Goal: Task Accomplishment & Management: Complete application form

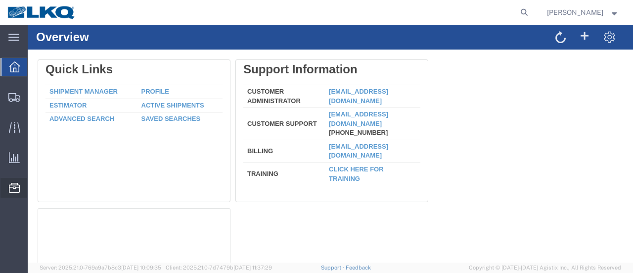
click at [0, 0] on span "Location Appointment" at bounding box center [0, 0] width 0 height 0
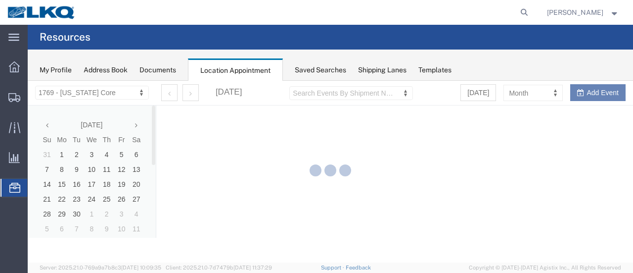
select select "28716"
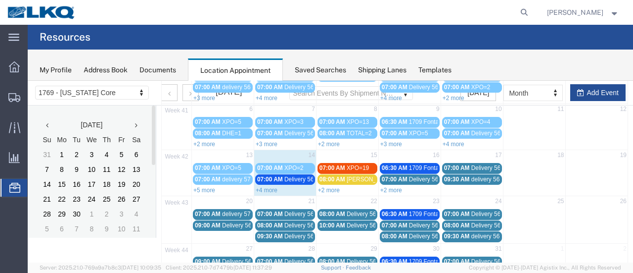
scroll to position [148, 0]
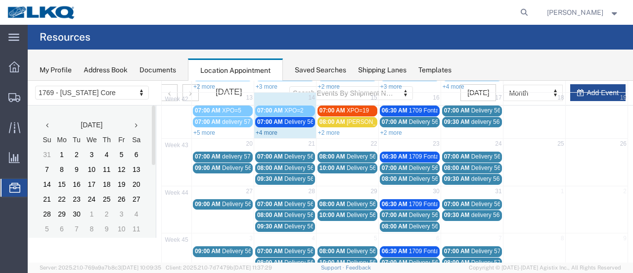
click at [266, 130] on link "+4 more" at bounding box center [267, 132] width 22 height 7
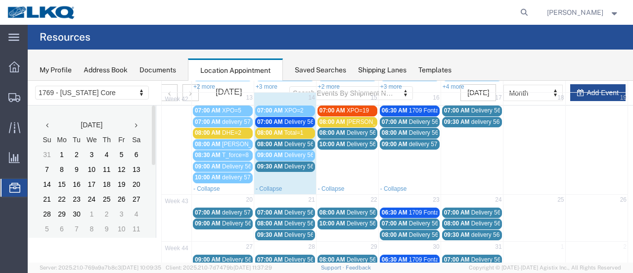
click at [298, 119] on span "Delivery 56743497" at bounding box center [308, 121] width 49 height 7
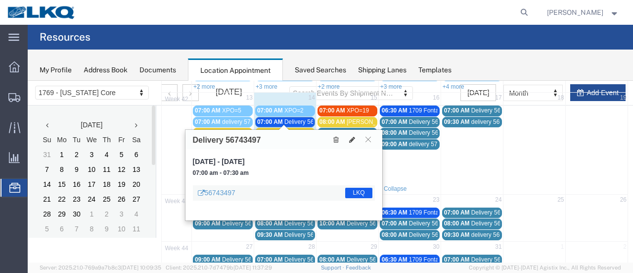
click at [298, 119] on span "Delivery 56743497" at bounding box center [308, 121] width 49 height 7
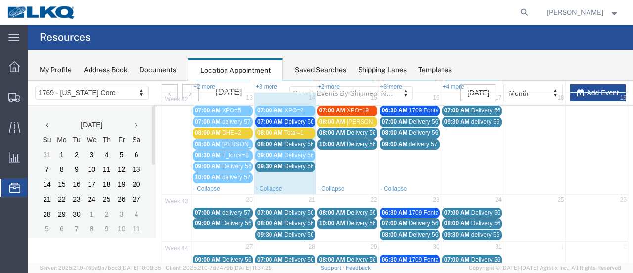
click at [298, 119] on span "Delivery 56743497" at bounding box center [308, 121] width 49 height 7
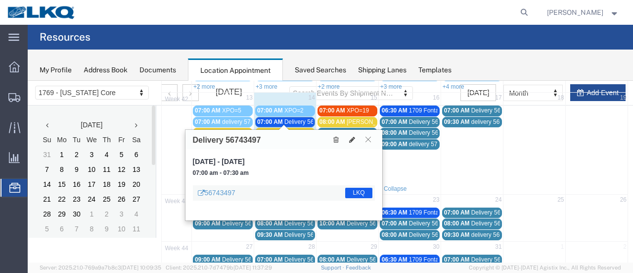
click at [367, 142] on button at bounding box center [368, 139] width 13 height 9
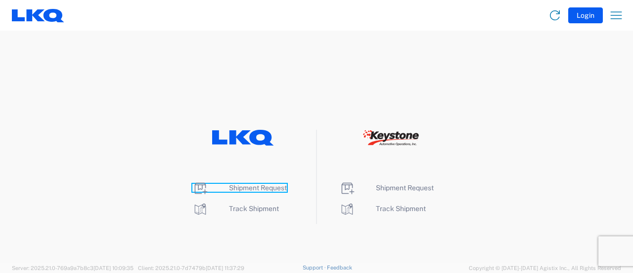
click at [247, 188] on span "Shipment Request" at bounding box center [258, 188] width 58 height 8
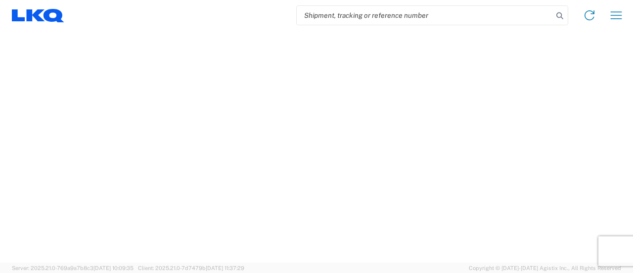
select select "FULL"
select select "LBS"
select select "IN"
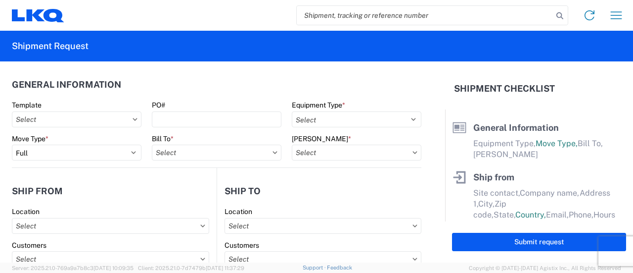
click at [364, 16] on input "search" at bounding box center [425, 15] width 256 height 19
paste input "57065640"
type input "57065640"
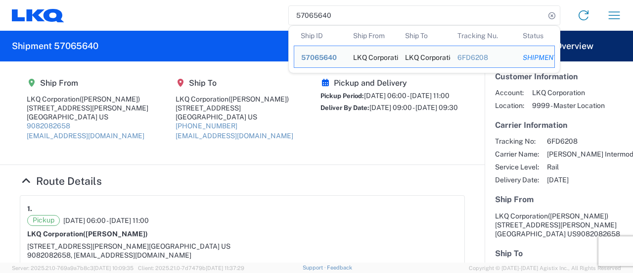
click at [321, 129] on div "Pickup and Delivery Pickup Period: 10/09/2025 06:00 - 10/09/2025 11:00 Deliver …" at bounding box center [390, 112] width 138 height 69
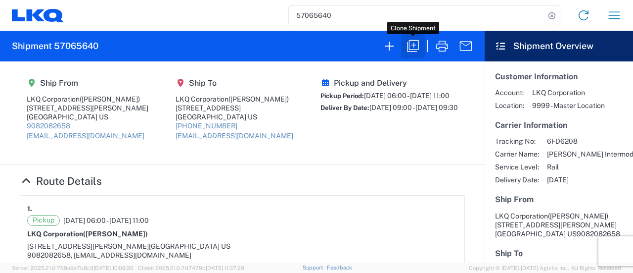
click at [417, 41] on icon "button" at bounding box center [413, 46] width 16 height 16
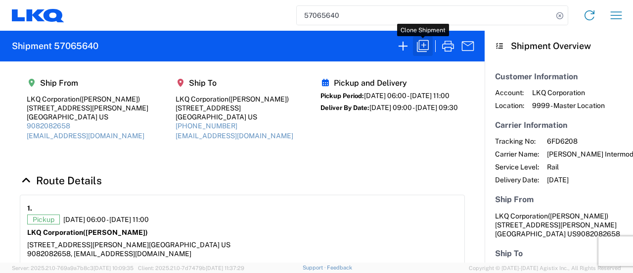
click at [426, 48] on icon "button" at bounding box center [423, 46] width 16 height 16
select select "FULL"
select select "US"
select select "LBS"
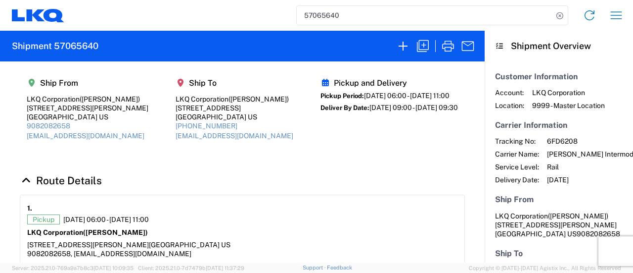
select select "IN"
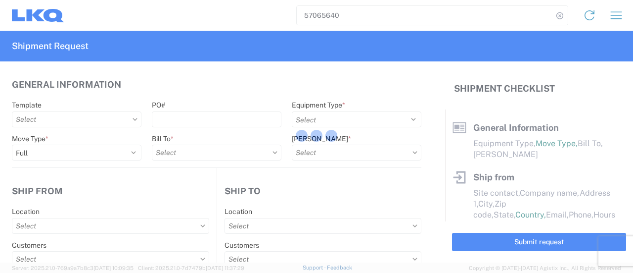
select select "BCAR"
type input "Marc Metzger"
type input "LKQ Corporation"
type input "405 S Wanamaker Ave"
type input "Ontario"
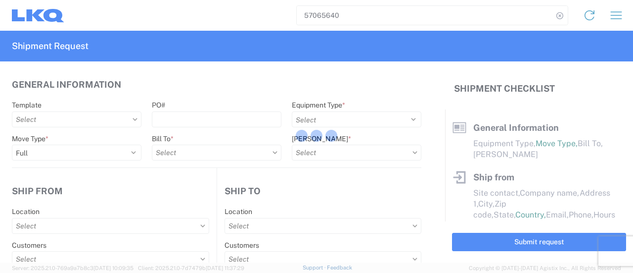
type input "91761"
type input "mxlaureano@lkqcorp.com"
type input "9082082658"
type input "06:00:00"
type input "11:00:00"
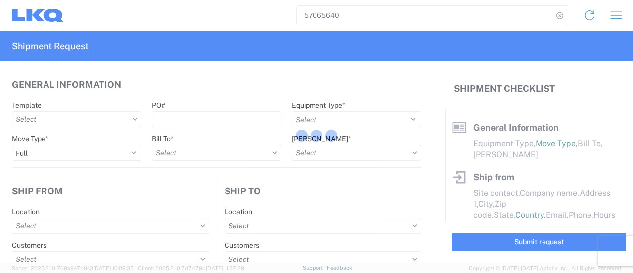
select select
type input "Brian Star"
type input "LKQ Corporation"
type input "32 Dart Rd"
type input "Newnan"
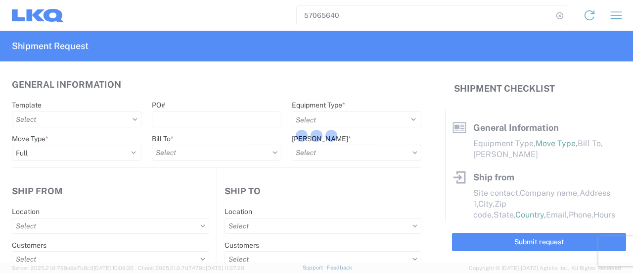
type input "30265"
type input "jbschmidt@lkqcorp.com"
type input "678-854-9960"
type input "09:00:00"
type input "09:30:00"
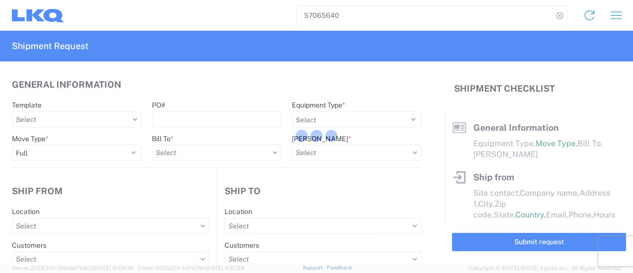
select select
type input "Manuel Laureano"
type input "msmetzger@lkqcorp.com"
type input "9082082658"
type input "2025-10-09"
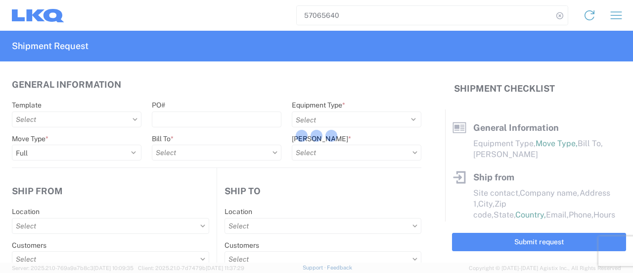
type input "2025-10-09"
type input "2025-10-17"
type input "42500"
type input "Engines, Transmissions"
type input "30"
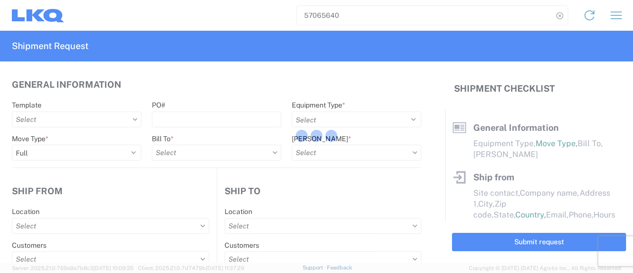
type input "0"
type input "0.03"
type input "0.01"
select select "FT"
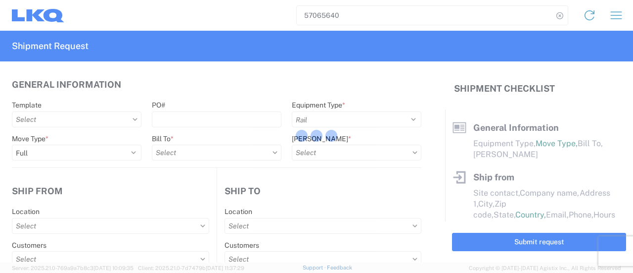
select select
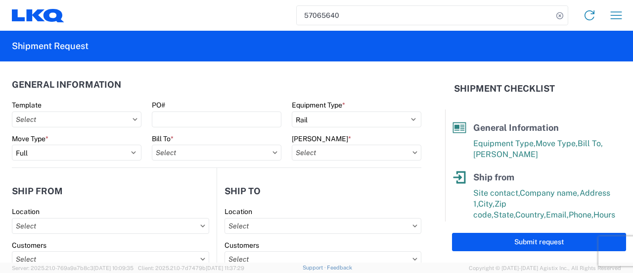
type input "1769 - California Core"
type input "1772 - LKQ Atlanta Core Newnan"
type input "1769-6300-66000-0000 - 1769 Freight Out"
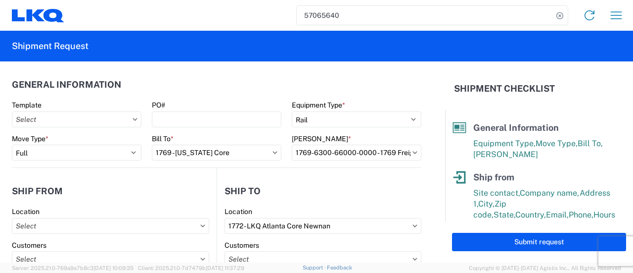
type input "1769 - California Core"
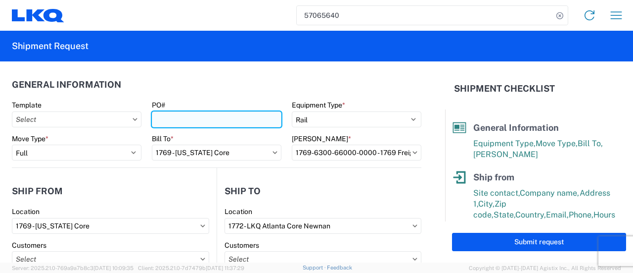
click at [209, 118] on input "PO#" at bounding box center [217, 119] width 130 height 16
paste input "GPS 123"
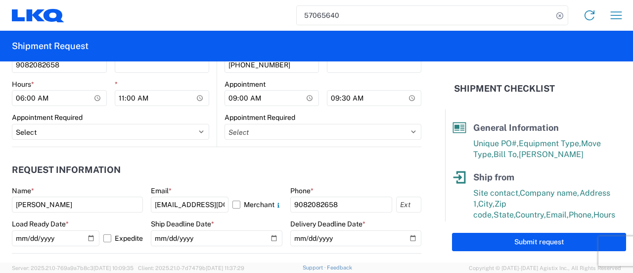
scroll to position [643, 0]
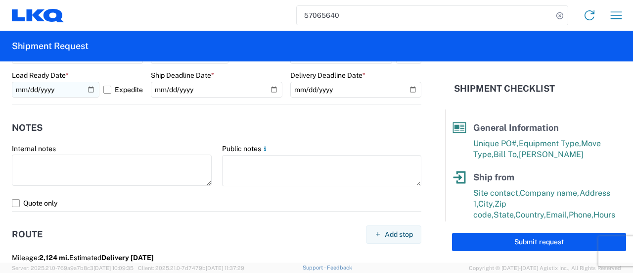
type input "GPS 124"
click at [88, 90] on input "2025-10-09" at bounding box center [56, 90] width 88 height 16
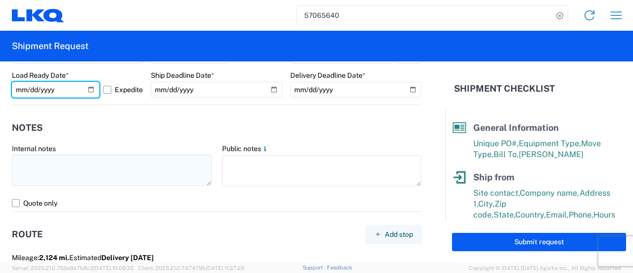
type input "2025-10-15"
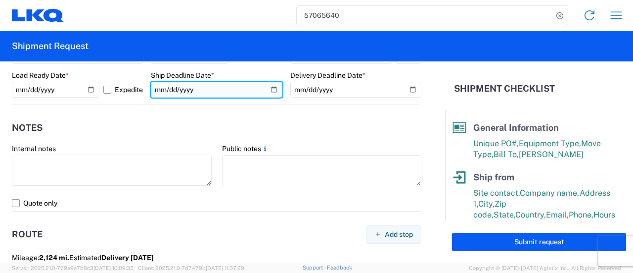
click at [270, 89] on input "2025-10-09" at bounding box center [216, 90] width 131 height 16
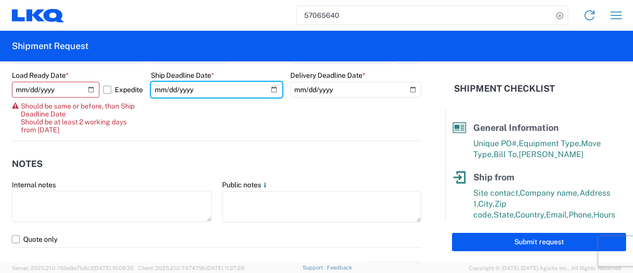
type input "2025-10-15"
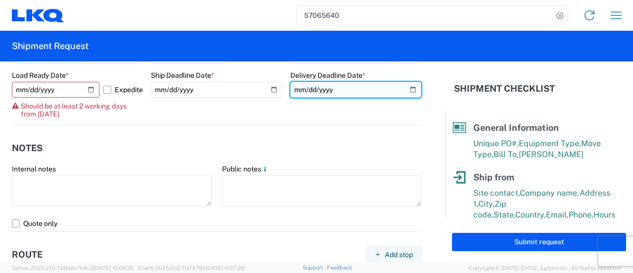
click at [404, 87] on input "2025-10-17" at bounding box center [355, 90] width 131 height 16
type input "2025-10-19"
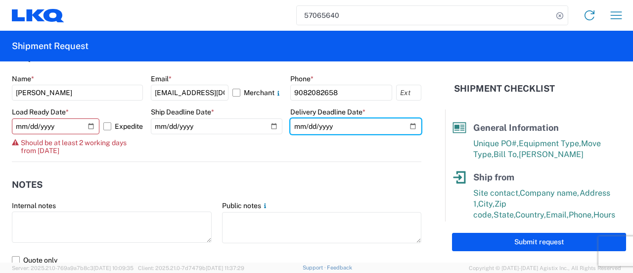
scroll to position [594, 0]
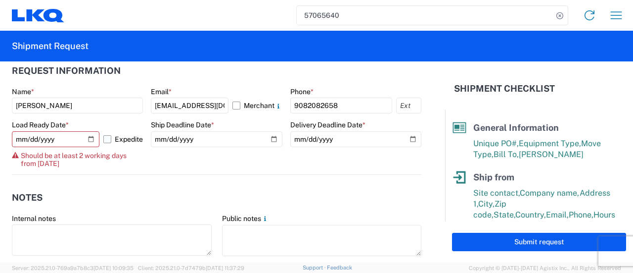
click at [107, 139] on label "Expedite" at bounding box center [123, 139] width 40 height 16
click at [0, 0] on input "Expedite" at bounding box center [0, 0] width 0 height 0
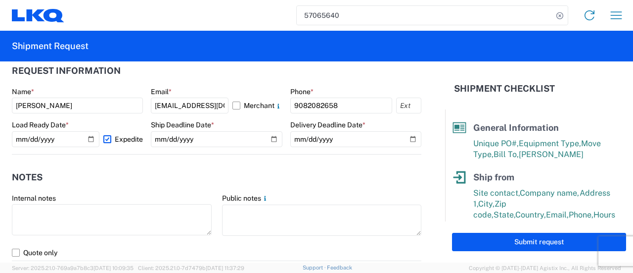
click at [107, 139] on label "Expedite" at bounding box center [123, 139] width 40 height 16
click at [0, 0] on input "Expedite" at bounding box center [0, 0] width 0 height 0
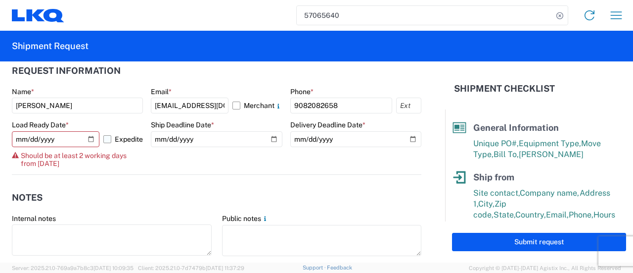
click at [108, 139] on label "Expedite" at bounding box center [123, 139] width 40 height 16
click at [0, 0] on input "Expedite" at bounding box center [0, 0] width 0 height 0
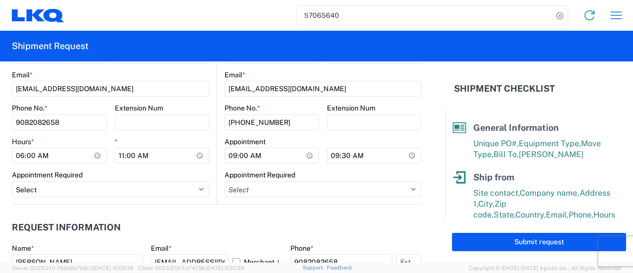
scroll to position [495, 0]
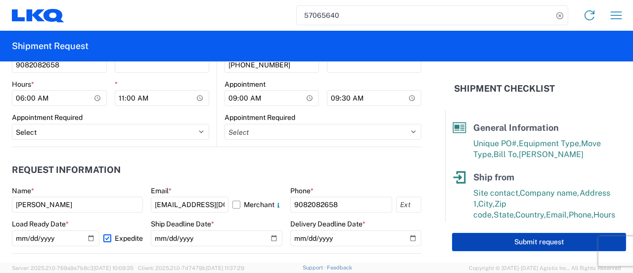
click at [525, 244] on button "Submit request" at bounding box center [539, 241] width 174 height 18
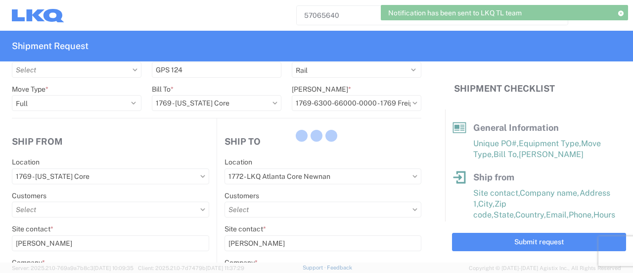
scroll to position [15, 0]
